Goal: Information Seeking & Learning: Learn about a topic

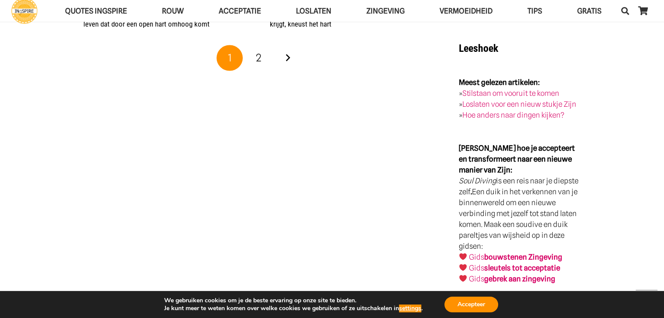
scroll to position [1527, 0]
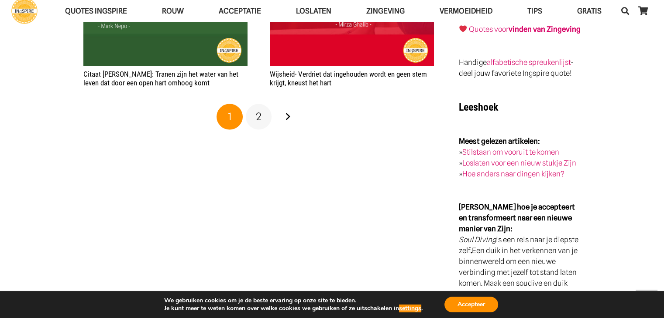
click at [263, 120] on link "2" at bounding box center [259, 117] width 26 height 26
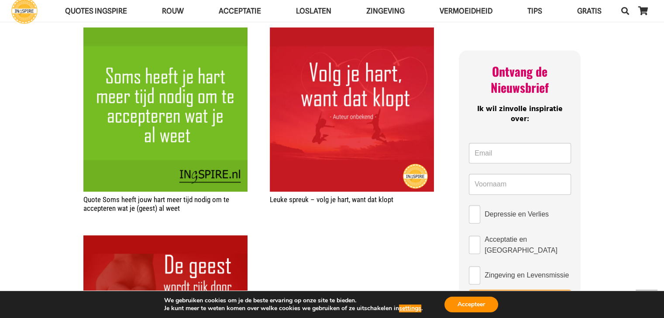
scroll to position [262, 0]
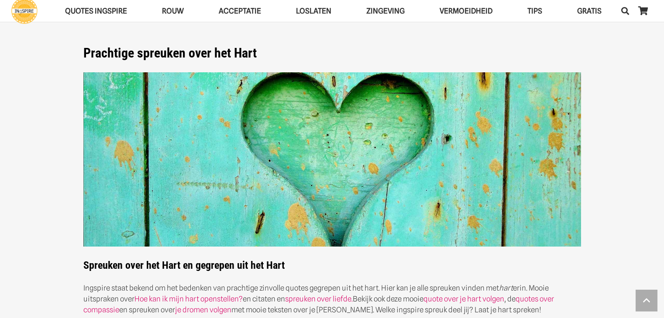
scroll to position [1527, 0]
